Goal: Task Accomplishment & Management: Manage account settings

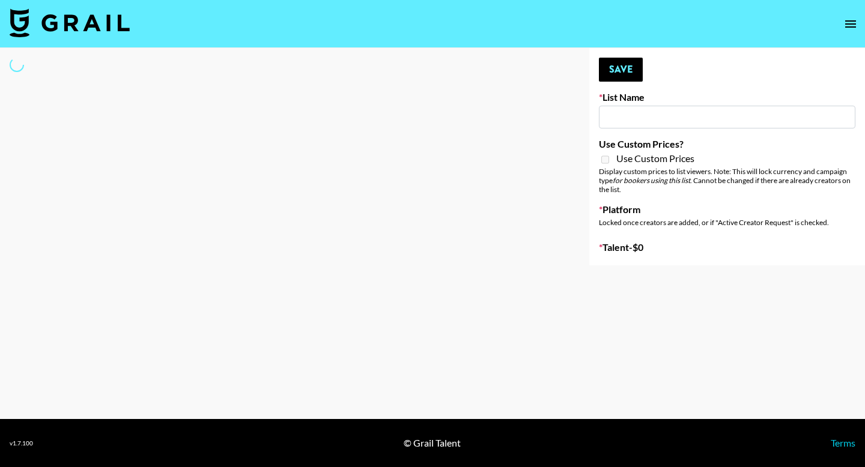
type input "Cosplay"
select select "Song"
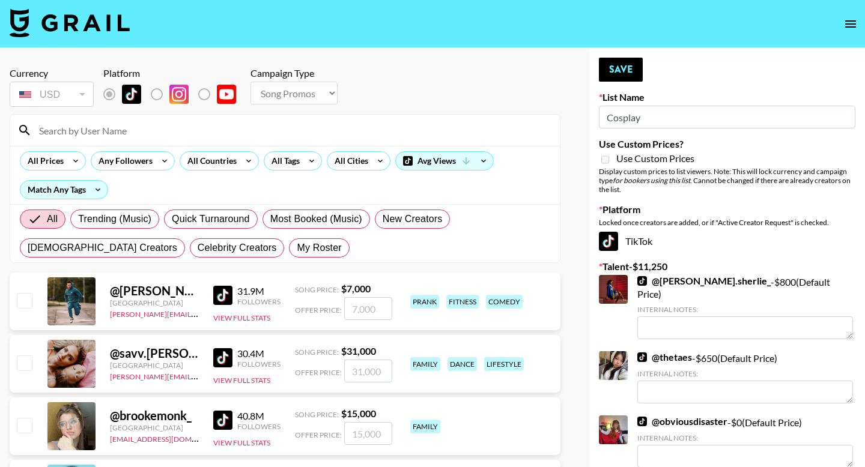
click at [101, 126] on input at bounding box center [292, 130] width 521 height 19
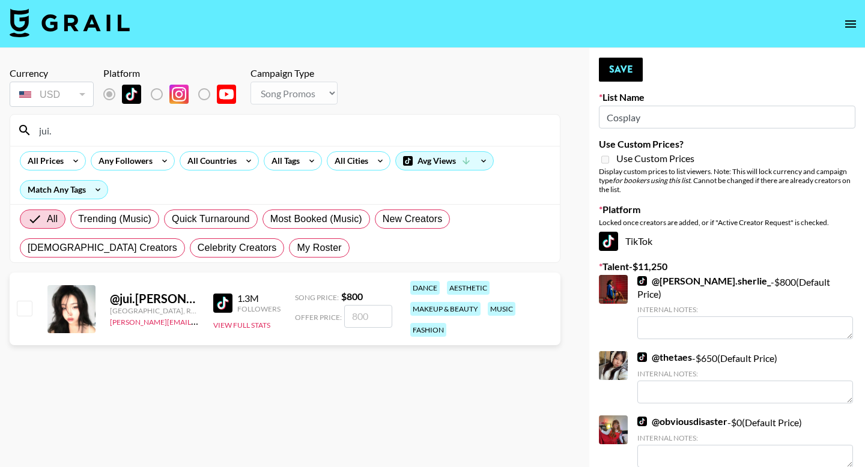
type input "jui."
click at [31, 311] on input "checkbox" at bounding box center [24, 308] width 14 height 14
checkbox input "true"
type input "800"
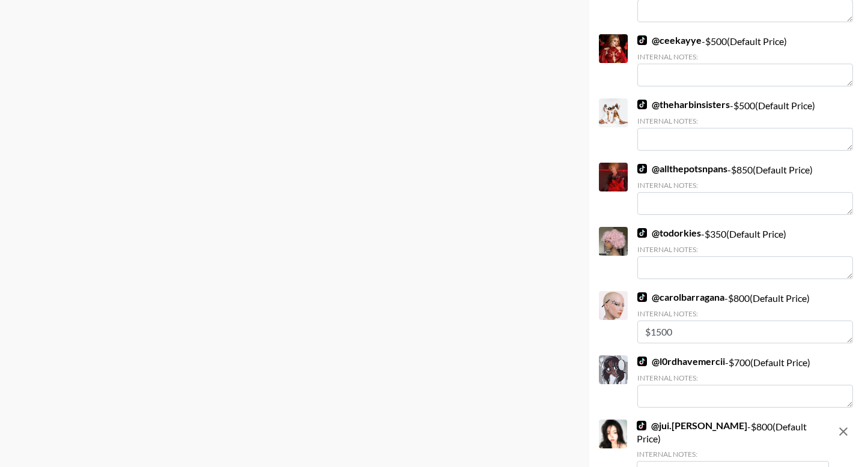
scroll to position [1151, 0]
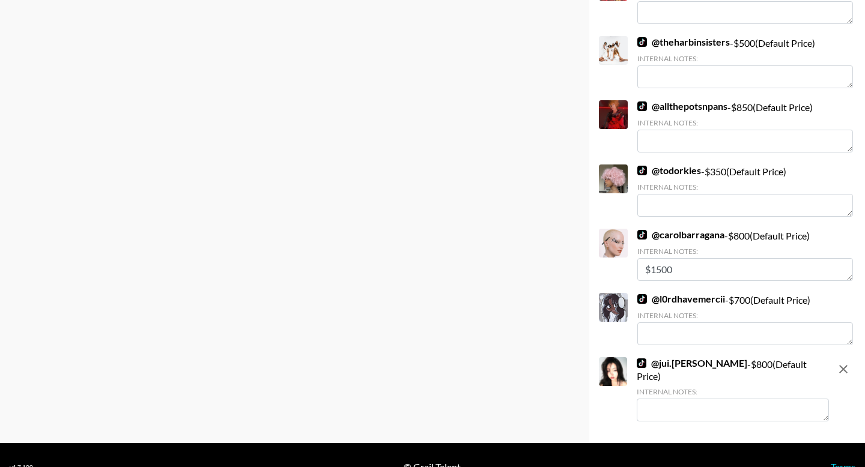
click at [656, 398] on div "@ jui.[PERSON_NAME] - $ 800 (Default Price) Internal Notes:" at bounding box center [733, 391] width 192 height 67
click at [656, 399] on textarea at bounding box center [733, 410] width 192 height 23
type textarea "S"
type textarea "H"
type textarea "M"
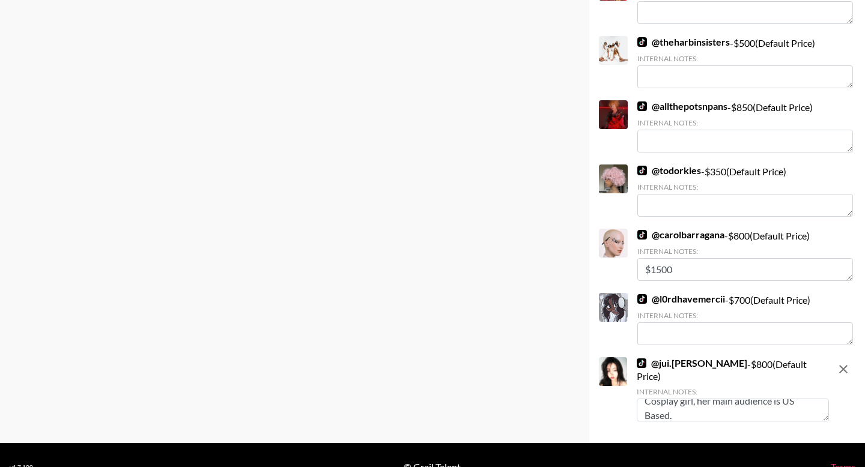
type textarea "Cosplay girl, her main audience is US Based."
click at [840, 461] on link "Terms" at bounding box center [843, 466] width 25 height 11
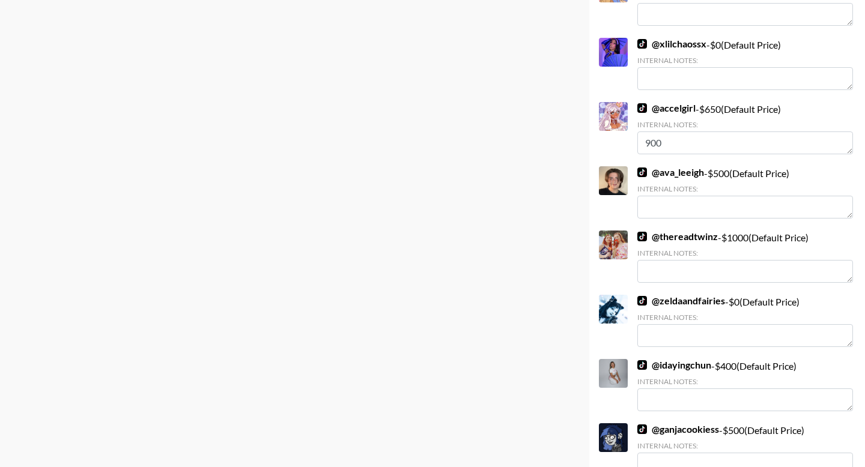
scroll to position [0, 0]
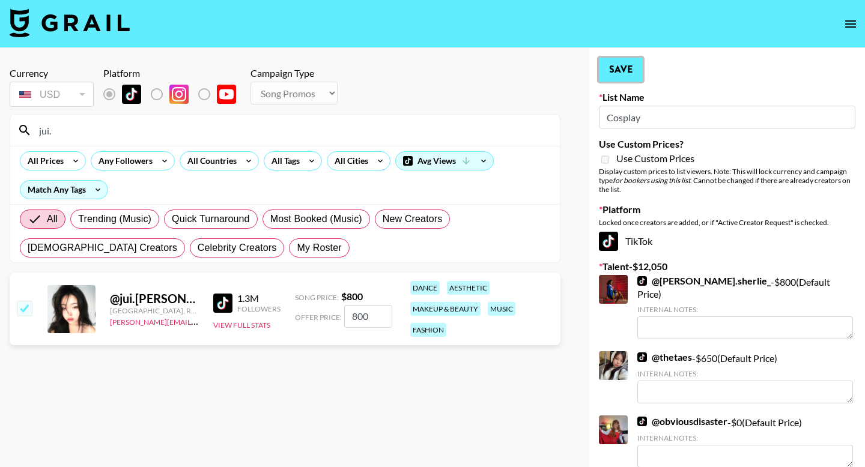
click at [619, 79] on button "Save" at bounding box center [621, 70] width 44 height 24
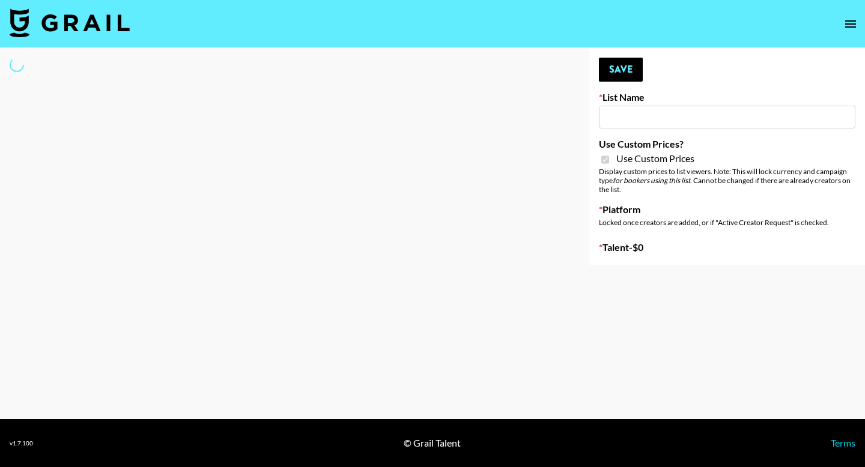
type input "Kids / Toy Accounts"
checkbox input "true"
select select "Brand"
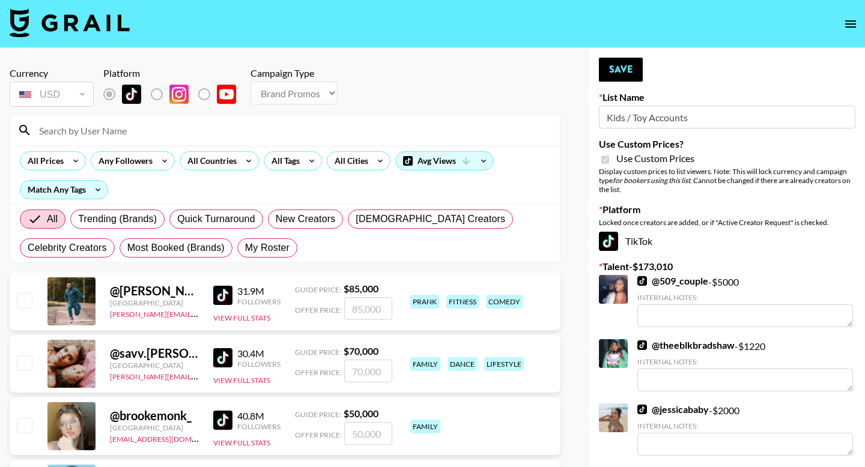
click at [121, 122] on input at bounding box center [292, 130] width 521 height 19
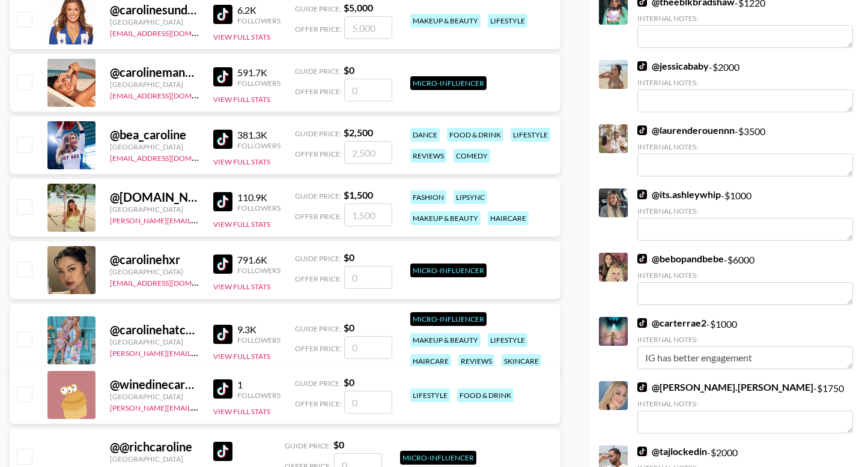
scroll to position [356, 0]
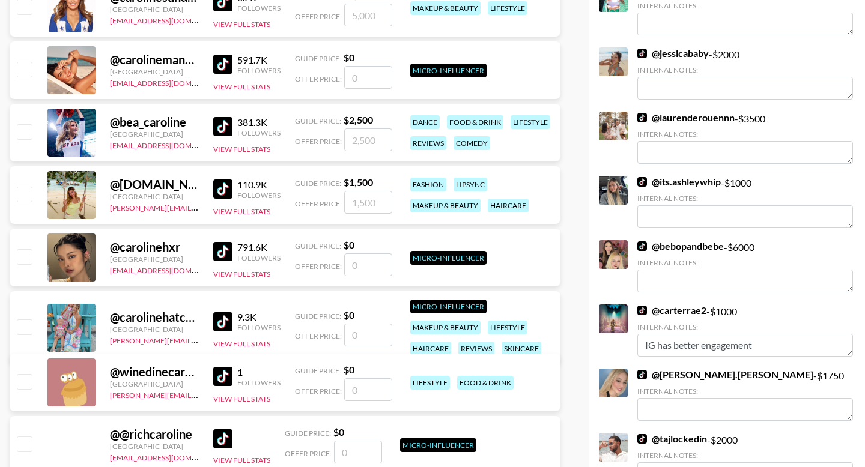
type input "caroline"
click at [36, 382] on div "@ winedinecaroline France erin.oconnell@grail-talent.com 1 Followers View Full …" at bounding box center [285, 383] width 551 height 58
click at [23, 380] on input "checkbox" at bounding box center [24, 381] width 14 height 14
click at [28, 380] on input "checkbox" at bounding box center [24, 381] width 14 height 14
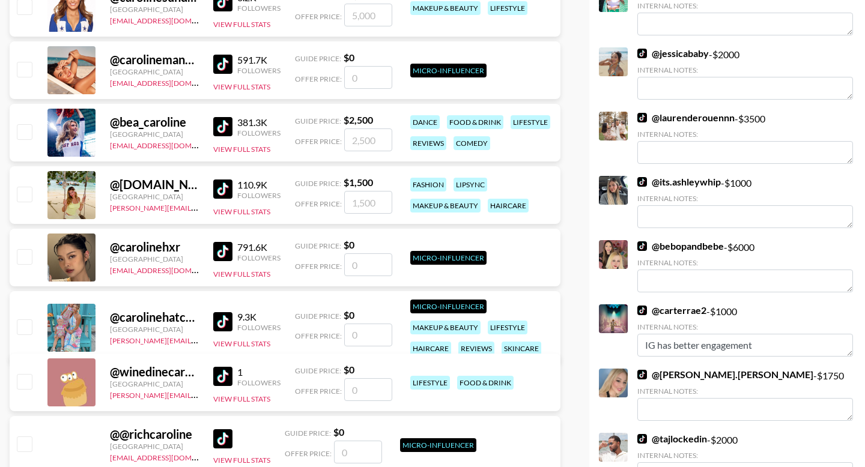
click at [28, 380] on input "checkbox" at bounding box center [24, 381] width 14 height 14
checkbox input "false"
